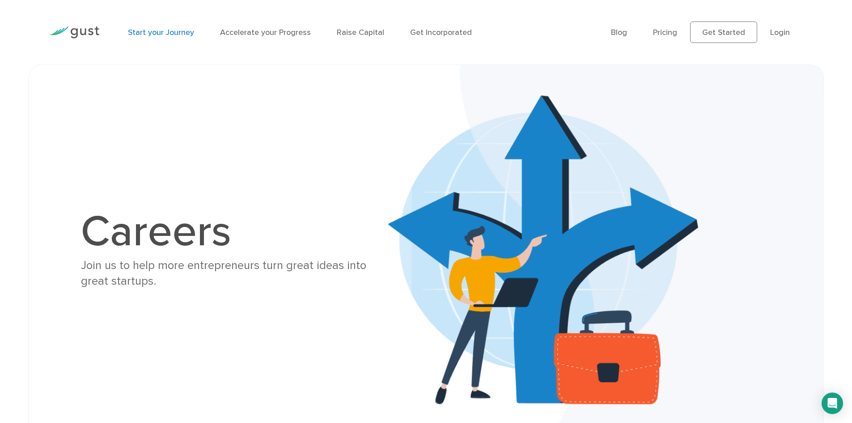
click at [148, 33] on link "Start your Journey" at bounding box center [161, 32] width 66 height 9
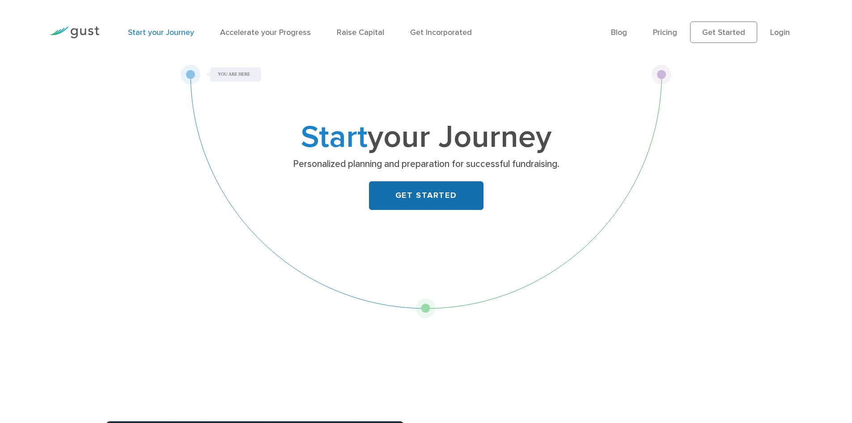
click at [410, 200] on link "GET STARTED" at bounding box center [426, 195] width 114 height 29
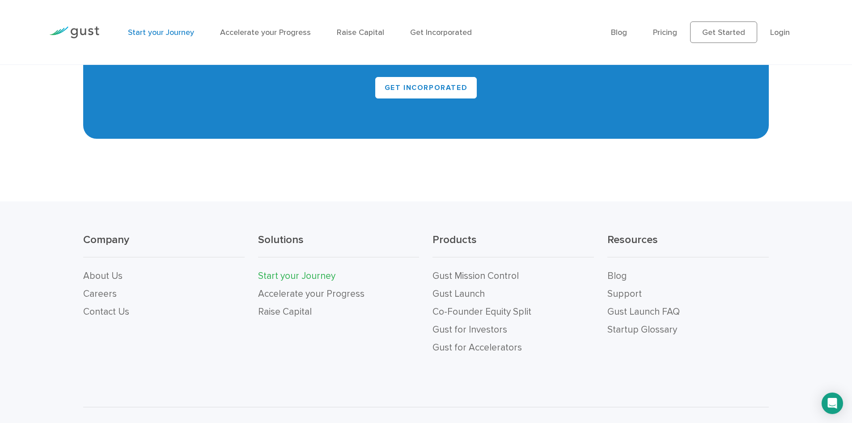
scroll to position [2023, 0]
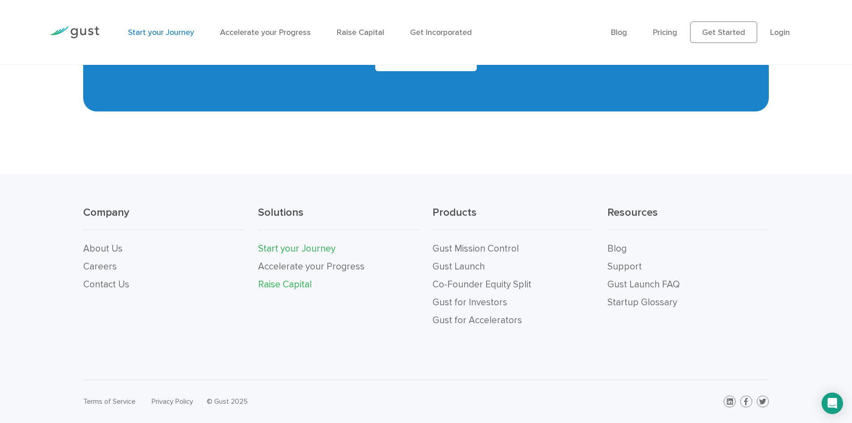
click at [280, 284] on link "Raise Capital" at bounding box center [285, 284] width 54 height 11
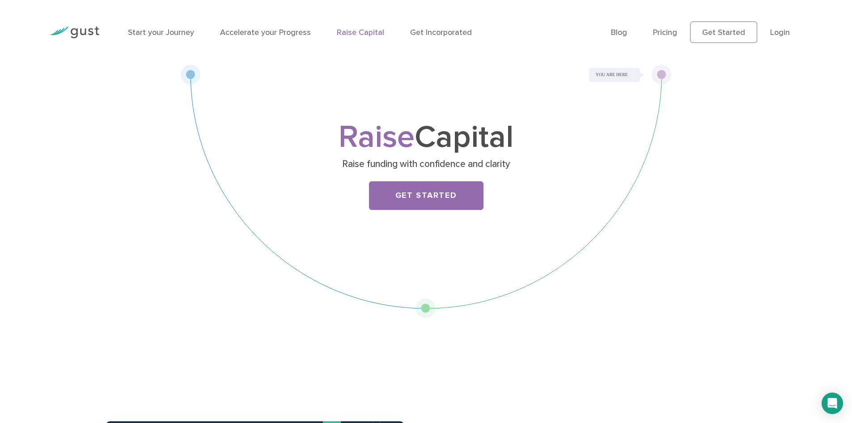
click at [418, 309] on div "Raise Capital Raise funding with confidence and clarity Get Started" at bounding box center [426, 191] width 491 height 254
click at [425, 309] on div "Raise Capital Raise funding with confidence and clarity Get Started" at bounding box center [426, 191] width 491 height 254
click at [197, 77] on div "Raise Capital Raise funding with confidence and clarity Get Started" at bounding box center [426, 191] width 491 height 254
